Goal: Find specific page/section: Find specific page/section

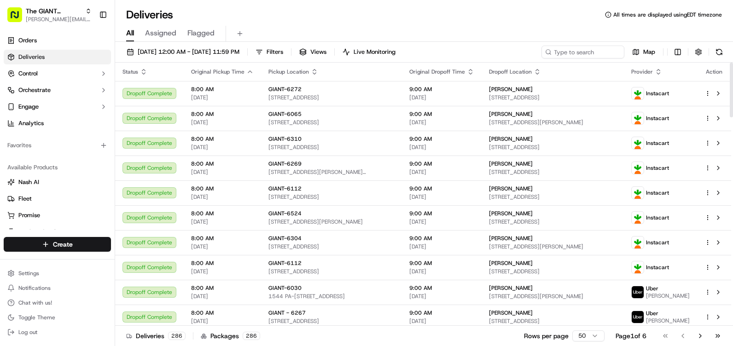
click at [304, 58] on div "[DATE] 12:00 AM - [DATE] 11:59 PM Filters Views Live Monitoring Map" at bounding box center [424, 54] width 618 height 17
click at [283, 53] on span "Filters" at bounding box center [275, 52] width 17 height 8
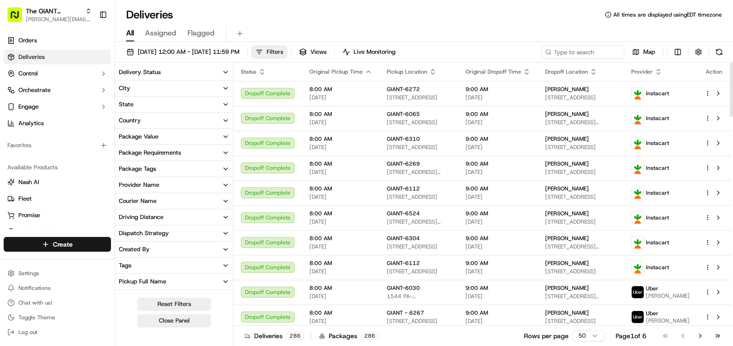
click at [287, 50] on button "Filters" at bounding box center [269, 52] width 36 height 13
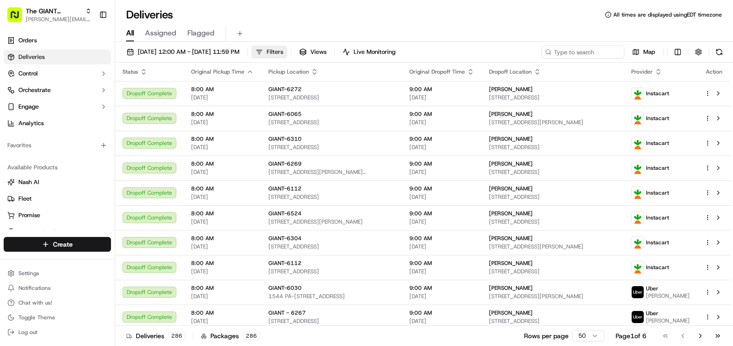
click at [287, 50] on button "Filters" at bounding box center [269, 52] width 36 height 13
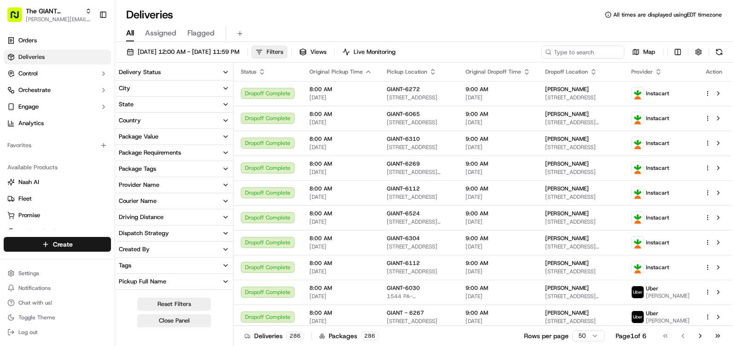
click at [287, 50] on button "Filters" at bounding box center [269, 52] width 36 height 13
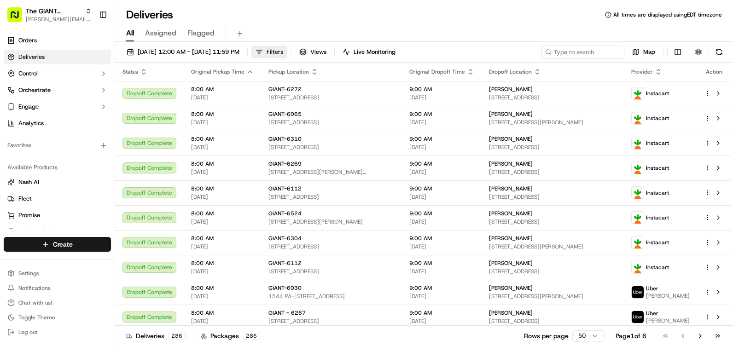
click at [283, 53] on span "Filters" at bounding box center [275, 52] width 17 height 8
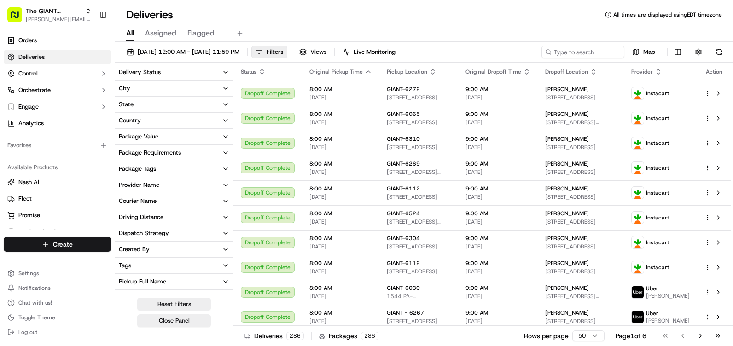
click at [154, 87] on button "City" at bounding box center [174, 89] width 118 height 16
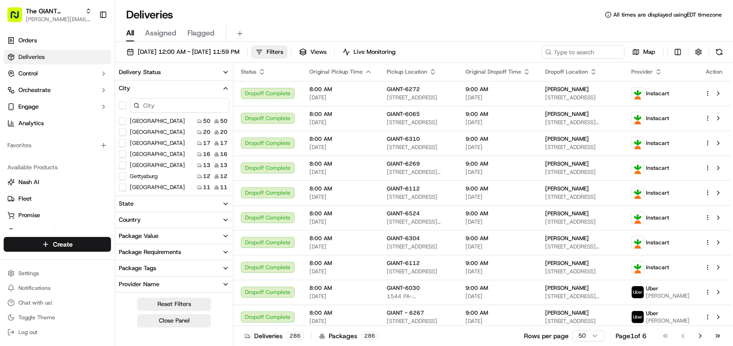
click at [162, 95] on button "City" at bounding box center [174, 89] width 118 height 16
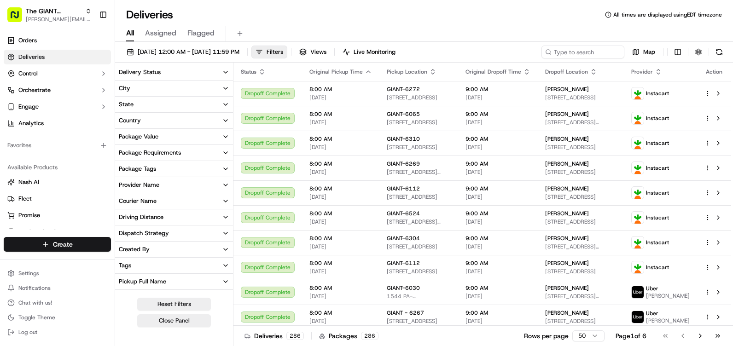
click at [158, 95] on button "City" at bounding box center [174, 89] width 118 height 16
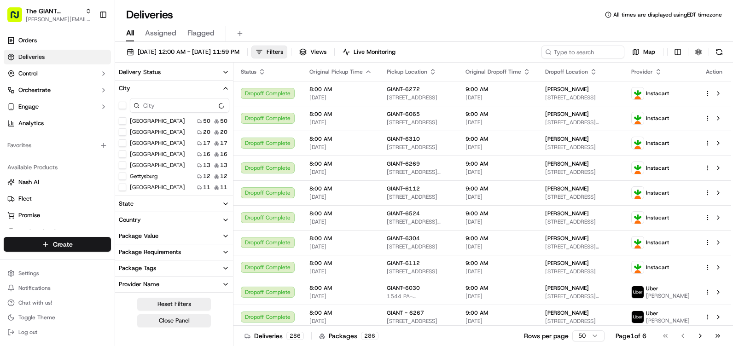
click at [159, 111] on input at bounding box center [179, 105] width 99 height 15
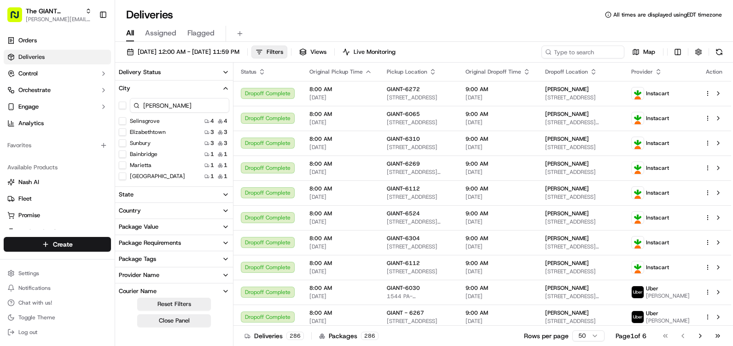
type input "[PERSON_NAME]"
click at [122, 132] on button "Elizabethtown" at bounding box center [122, 131] width 7 height 7
